Goal: Task Accomplishment & Management: Manage account settings

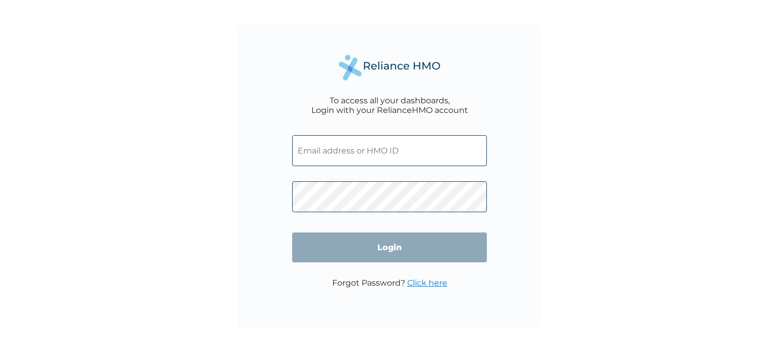
click at [359, 152] on input "text" at bounding box center [389, 150] width 195 height 31
type input "EIS/10246/A"
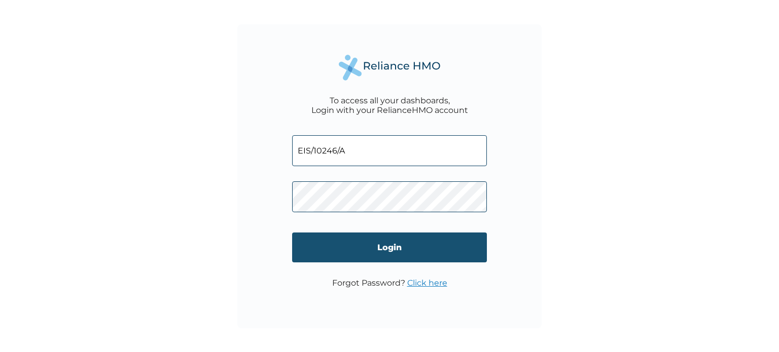
click at [378, 250] on input "Login" at bounding box center [389, 248] width 195 height 30
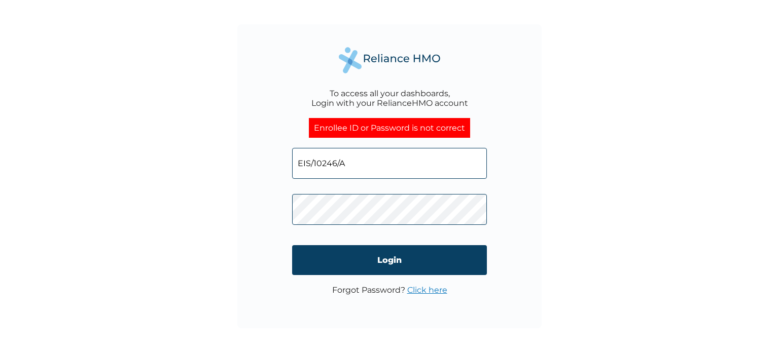
click at [213, 229] on div "To access all your dashboards, Login with your RelianceHMO account Enrollee ID …" at bounding box center [389, 176] width 779 height 352
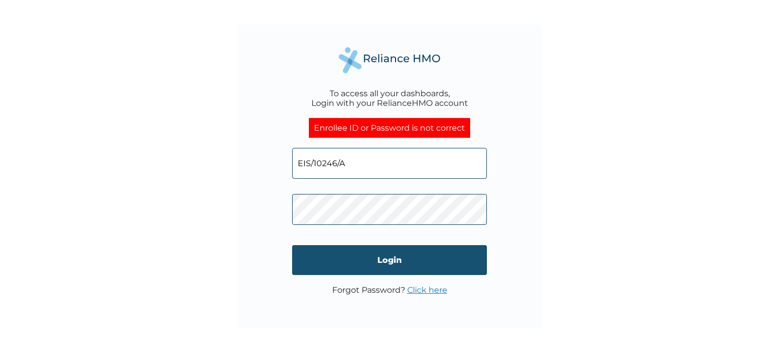
click at [313, 255] on input "Login" at bounding box center [389, 260] width 195 height 30
click at [320, 257] on input "Login" at bounding box center [389, 260] width 195 height 30
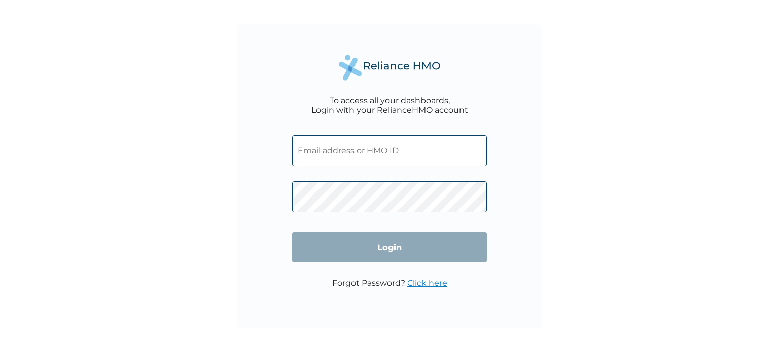
drag, startPoint x: 349, startPoint y: 173, endPoint x: 347, endPoint y: 166, distance: 6.9
click at [349, 169] on form "Login" at bounding box center [389, 201] width 195 height 153
drag, startPoint x: 349, startPoint y: 152, endPoint x: 347, endPoint y: 160, distance: 8.5
click at [349, 152] on input "text" at bounding box center [389, 150] width 195 height 31
click at [314, 151] on input "text" at bounding box center [389, 150] width 195 height 31
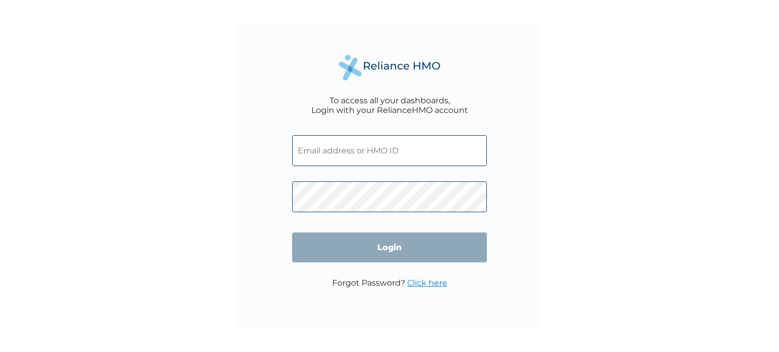
paste input "EIS/10246/D"
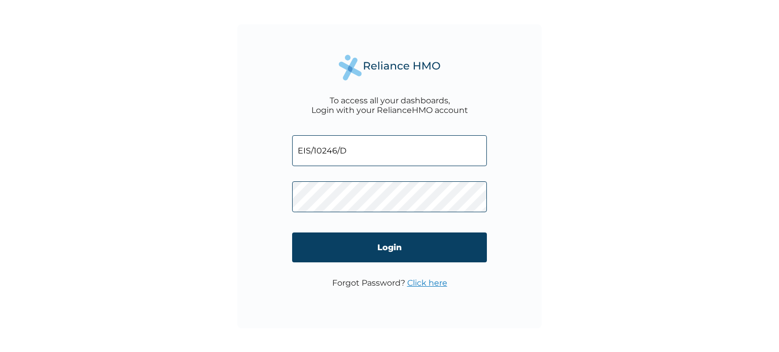
type input "EIS/10246/D"
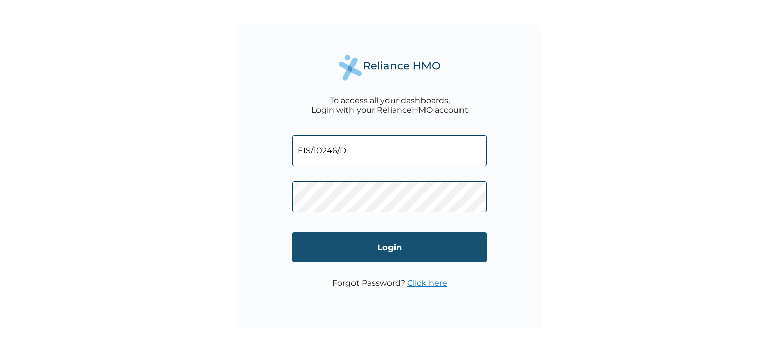
click at [321, 254] on input "Login" at bounding box center [389, 248] width 195 height 30
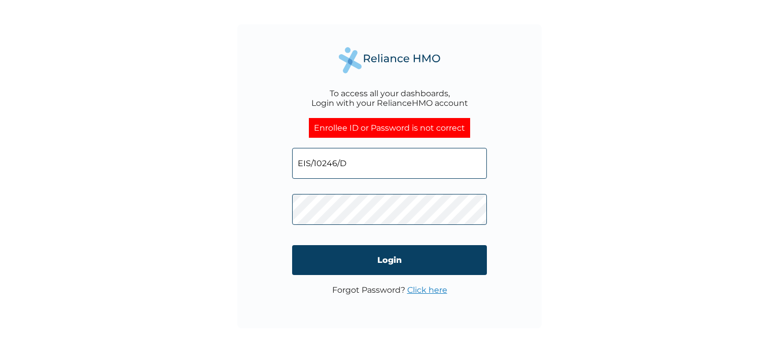
click at [361, 163] on input "EIS/10246/D" at bounding box center [389, 163] width 195 height 31
click at [310, 170] on input "EIS/10246/A" at bounding box center [389, 163] width 195 height 31
click at [310, 171] on input "EIS/10246/A" at bounding box center [389, 163] width 195 height 31
click at [310, 170] on input "EIS/10246/A" at bounding box center [389, 163] width 195 height 31
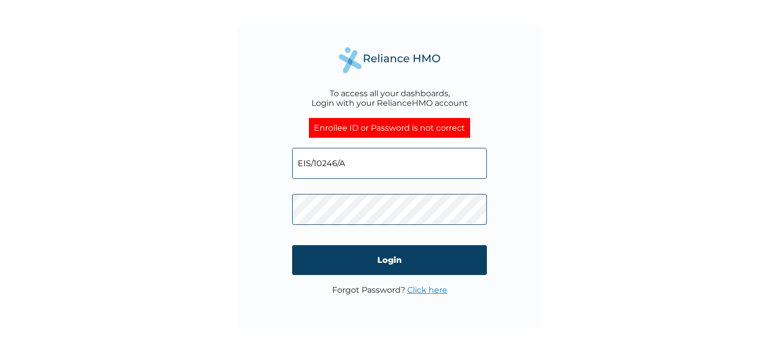
click at [310, 169] on input "EIS/10246/A" at bounding box center [389, 163] width 195 height 31
click at [312, 169] on input "EIS/10246/A" at bounding box center [389, 163] width 195 height 31
click at [312, 168] on input "EIS/10246/A" at bounding box center [389, 163] width 195 height 31
click at [312, 167] on input "EIS/10246/A" at bounding box center [389, 163] width 195 height 31
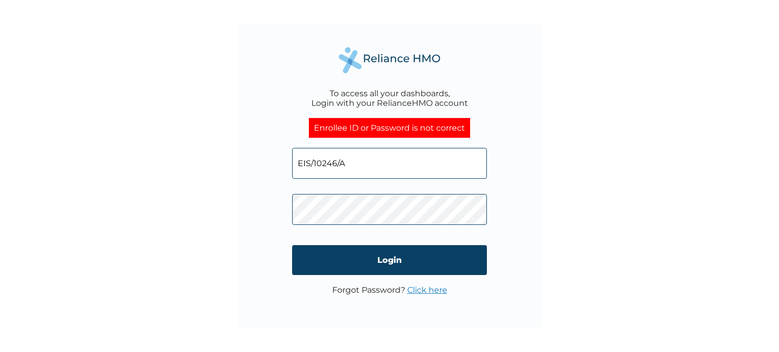
click at [311, 167] on input "EIS/10246/A" at bounding box center [389, 163] width 195 height 31
click at [310, 165] on input "EIS/10246/A" at bounding box center [389, 163] width 195 height 31
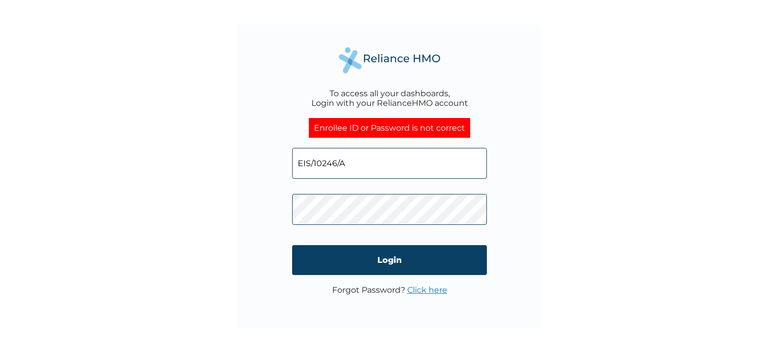
click at [310, 165] on input "EIS/10246/A" at bounding box center [389, 163] width 195 height 31
type input "EIS/10246/A"
click at [424, 294] on link "Click here" at bounding box center [427, 290] width 40 height 10
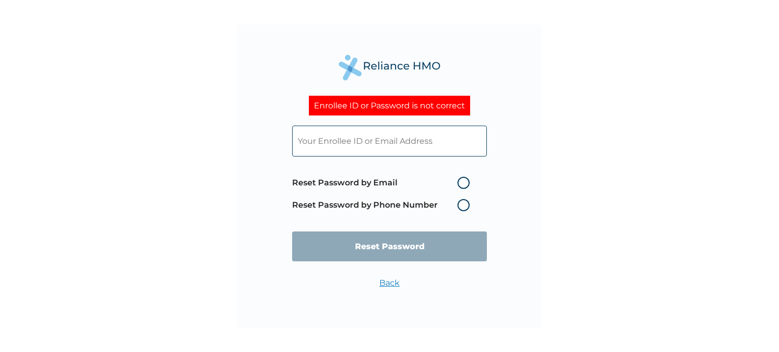
click at [320, 140] on input "text" at bounding box center [389, 141] width 195 height 31
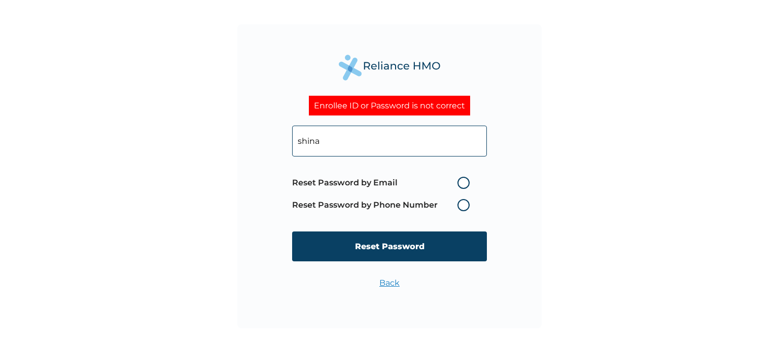
type input "[EMAIL_ADDRESS][DOMAIN_NAME]"
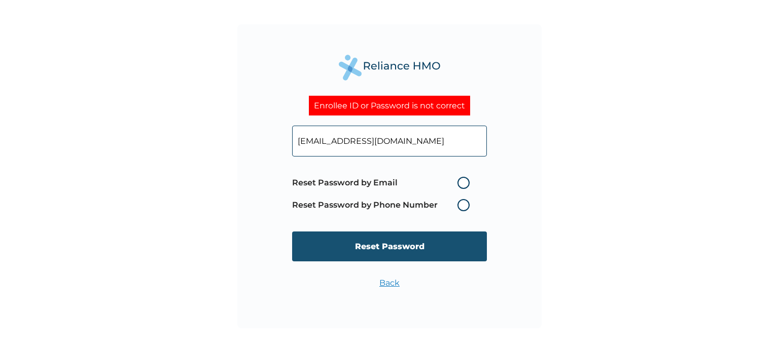
click at [400, 247] on input "Reset Password" at bounding box center [389, 247] width 195 height 30
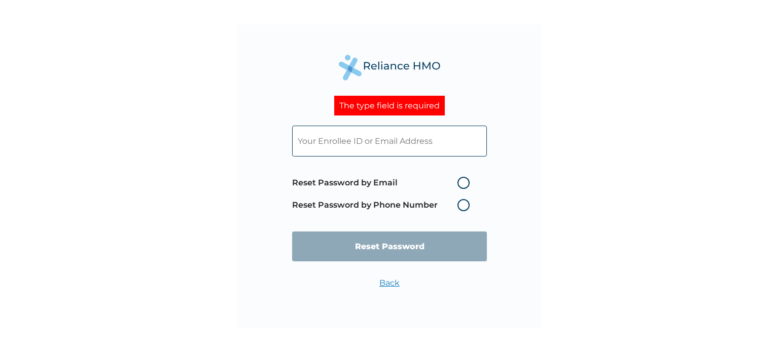
click at [360, 149] on input "text" at bounding box center [389, 141] width 195 height 31
paste input "EIS/10246/A"
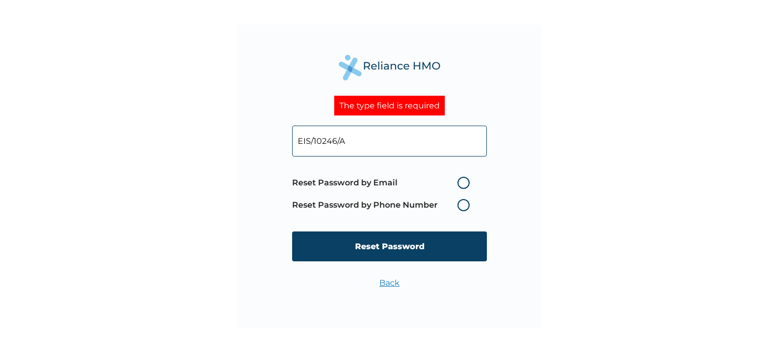
click at [379, 141] on input "EIS/10246/A" at bounding box center [389, 141] width 195 height 31
type input "[EMAIL_ADDRESS][DOMAIN_NAME]"
click at [466, 181] on label "Reset Password by Email" at bounding box center [383, 183] width 183 height 12
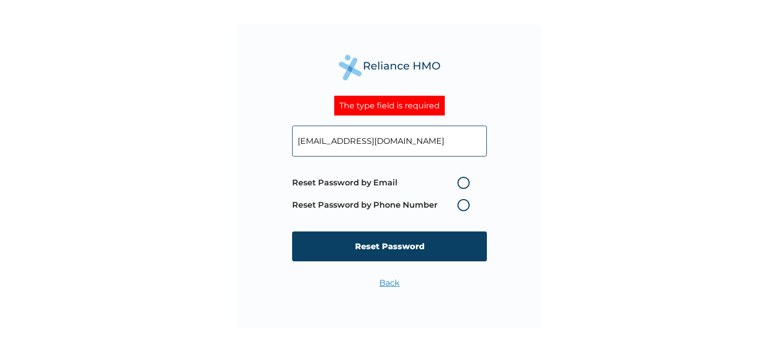
click at [459, 181] on input "Reset Password by Email" at bounding box center [451, 183] width 16 height 16
radio input "true"
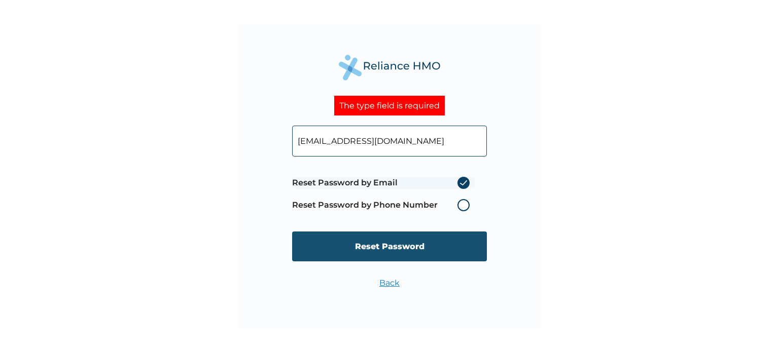
click at [424, 253] on input "Reset Password" at bounding box center [389, 247] width 195 height 30
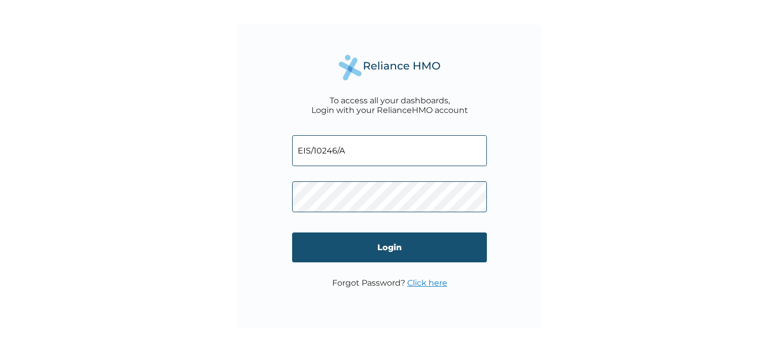
click at [320, 246] on input "Login" at bounding box center [389, 248] width 195 height 30
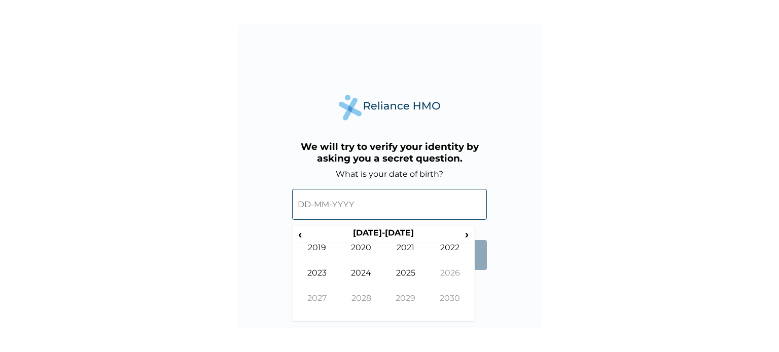
click at [387, 208] on input "text" at bounding box center [389, 204] width 195 height 31
click at [312, 202] on input "text" at bounding box center [389, 204] width 195 height 31
click at [302, 239] on span "‹" at bounding box center [300, 234] width 11 height 13
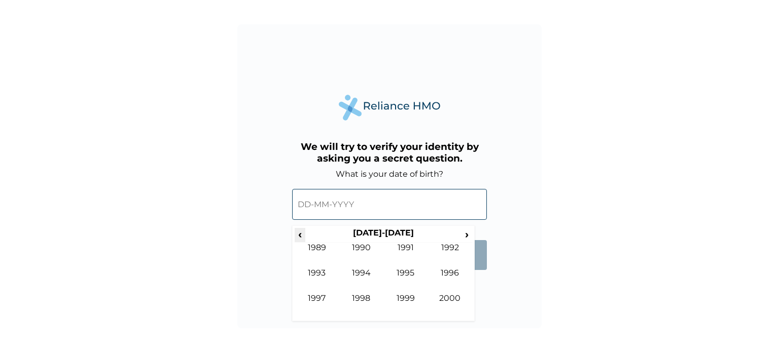
click at [300, 239] on span "‹" at bounding box center [300, 234] width 11 height 13
click at [312, 274] on td "1983" at bounding box center [317, 280] width 45 height 25
click at [444, 277] on td "Aug" at bounding box center [450, 280] width 45 height 25
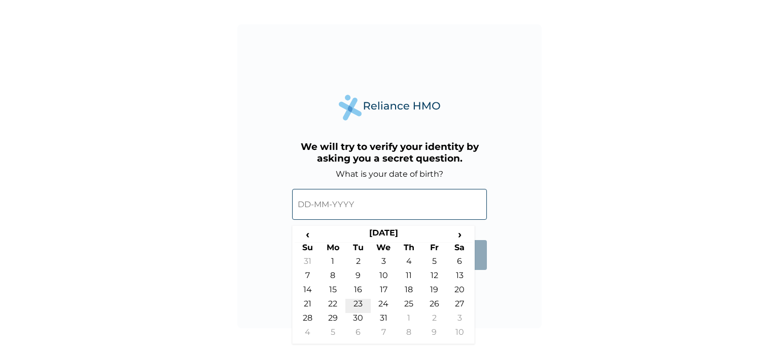
click at [363, 306] on td "23" at bounding box center [357, 306] width 25 height 14
type input "23-08-1983"
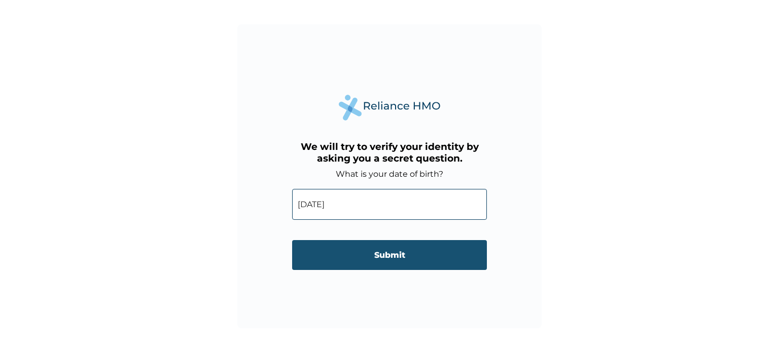
click at [421, 259] on input "Submit" at bounding box center [389, 255] width 195 height 30
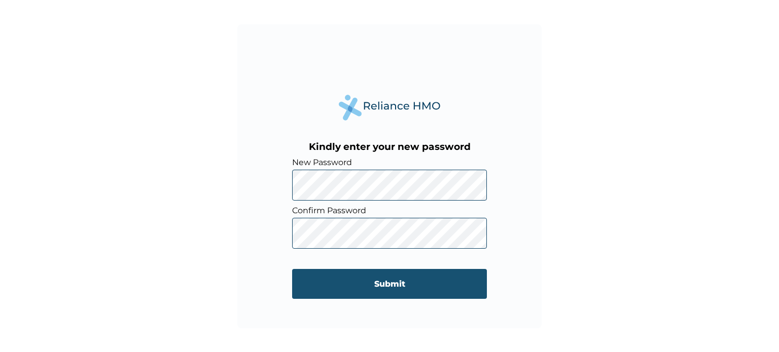
click at [316, 281] on input "Submit" at bounding box center [389, 284] width 195 height 30
